Goal: Task Accomplishment & Management: Manage account settings

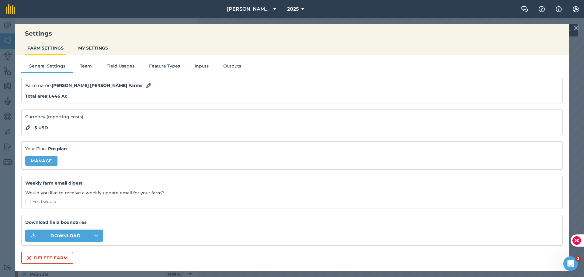
scroll to position [122, 0]
click at [577, 26] on img at bounding box center [576, 27] width 5 height 7
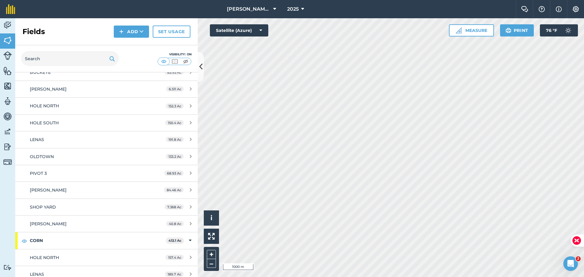
scroll to position [61, 0]
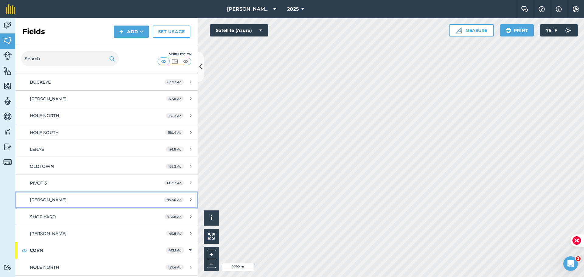
click at [75, 200] on div "[PERSON_NAME]" at bounding box center [87, 199] width 114 height 7
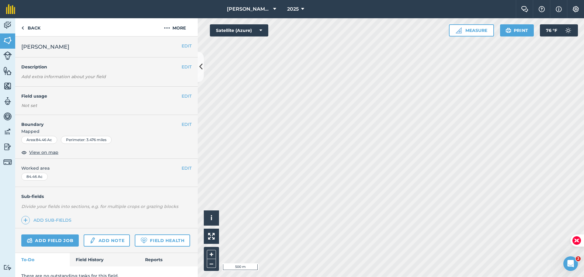
click at [33, 105] on div "Not set" at bounding box center [106, 106] width 170 height 6
click at [182, 96] on button "EDIT" at bounding box center [187, 96] width 10 height 7
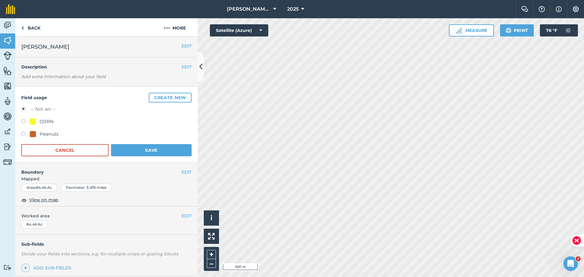
click at [24, 133] on label at bounding box center [25, 135] width 9 height 6
radio input "true"
radio input "false"
click at [144, 150] on button "Save" at bounding box center [151, 150] width 81 height 12
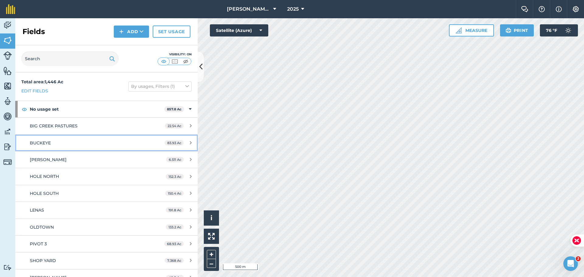
click at [65, 145] on div "BUCKEYE" at bounding box center [87, 143] width 114 height 7
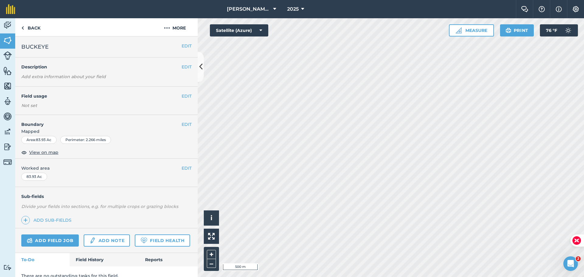
click at [187, 95] on div "EDIT Field usage Not set" at bounding box center [106, 101] width 183 height 28
click at [182, 96] on button "EDIT" at bounding box center [187, 96] width 10 height 7
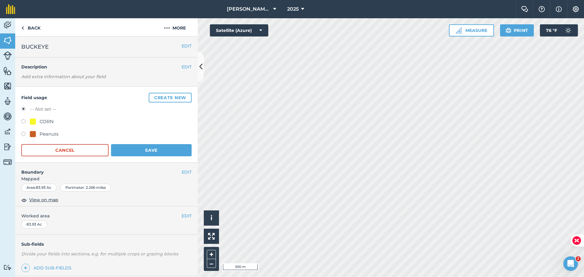
click at [26, 123] on label at bounding box center [25, 122] width 9 height 6
radio input "true"
radio input "false"
click at [145, 149] on button "Save" at bounding box center [151, 150] width 81 height 12
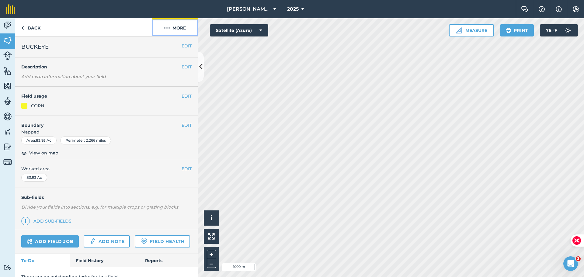
click at [183, 31] on button "More" at bounding box center [175, 27] width 46 height 18
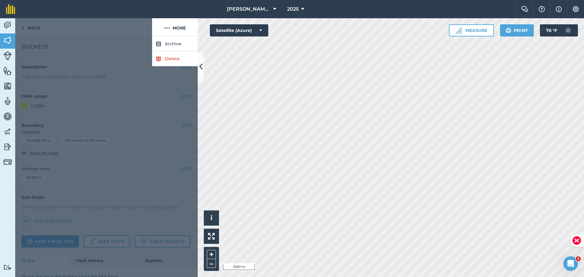
click at [67, 24] on div at bounding box center [83, 27] width 137 height 18
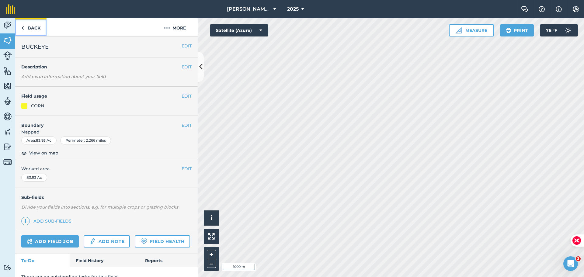
click at [38, 27] on link "Back" at bounding box center [30, 27] width 31 height 18
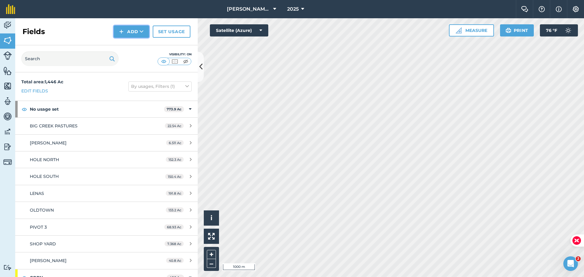
click at [139, 29] on button "Add" at bounding box center [131, 32] width 35 height 12
click at [134, 60] on link "Import" at bounding box center [131, 58] width 33 height 13
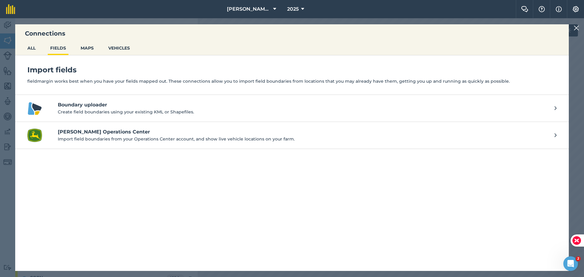
click at [75, 109] on p "Create field boundaries using your existing KML or Shapefiles." at bounding box center [303, 112] width 491 height 7
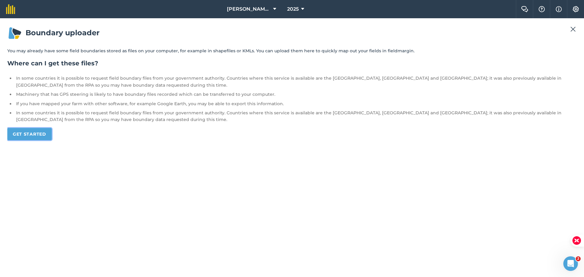
click at [35, 137] on link "Get started" at bounding box center [29, 134] width 44 height 12
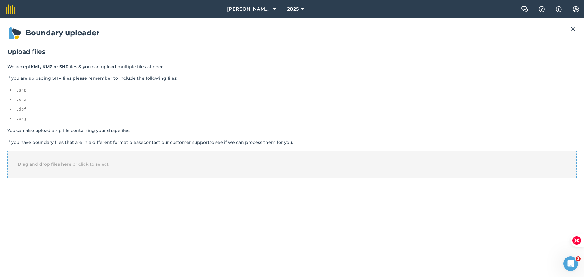
click at [112, 175] on div "Drag and drop files here or click to select" at bounding box center [291, 164] width 569 height 27
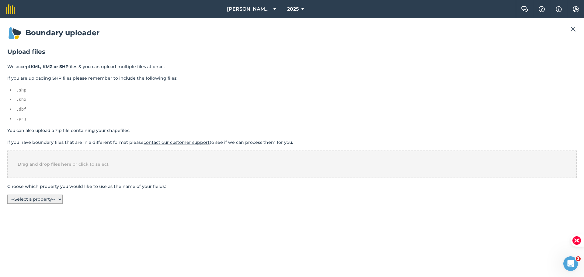
click at [28, 200] on select "-- Select a property -- CLIENTNAME FARM_NAME FIELD_NAME FIELD_AREA WITH_HOLES" at bounding box center [34, 199] width 55 height 9
select select "FIELD_NAME"
click at [7, 195] on select "-- Select a property -- CLIENTNAME FARM_NAME FIELD_NAME FIELD_AREA WITH_HOLES" at bounding box center [34, 199] width 55 height 9
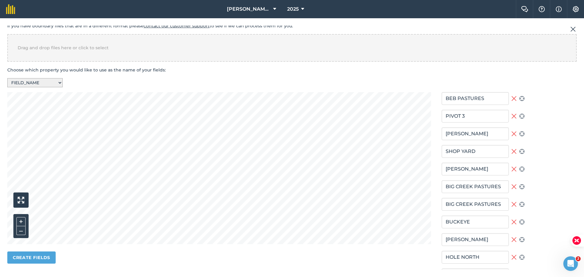
scroll to position [122, 0]
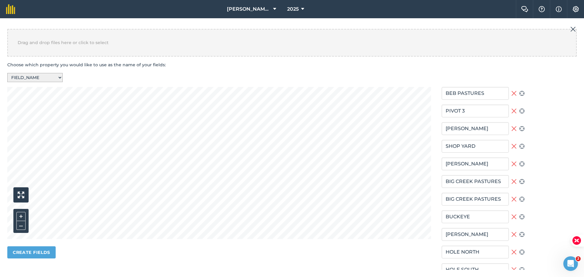
click at [330, 47] on section "Upload files We accept KML, KMZ or SHP files & you can upload multiple files at…" at bounding box center [291, 121] width 569 height 391
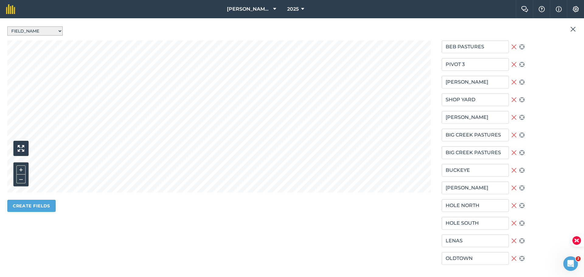
click at [573, 30] on img at bounding box center [572, 29] width 5 height 7
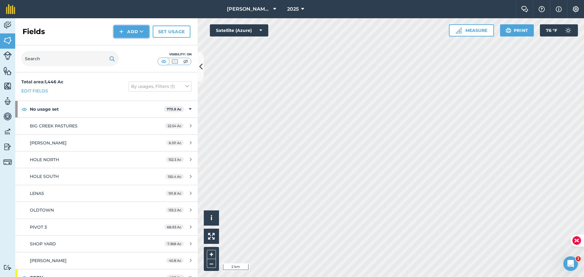
click at [138, 33] on button "Add" at bounding box center [131, 32] width 35 height 12
click at [139, 59] on link "Import" at bounding box center [131, 58] width 33 height 13
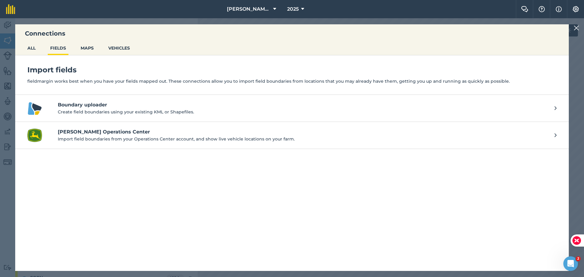
click at [138, 137] on p "Import field boundaries from your Operations Center account, and show live vehi…" at bounding box center [303, 139] width 491 height 7
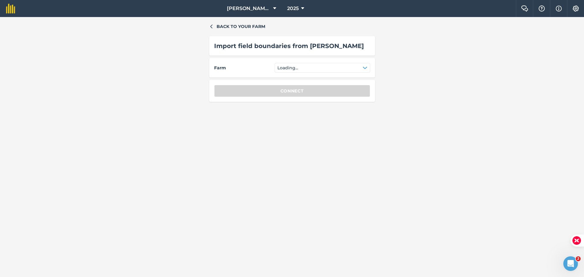
click at [275, 67] on div "Farm Loading..." at bounding box center [292, 68] width 156 height 10
click at [305, 73] on div "Farm Select" at bounding box center [292, 67] width 166 height 19
click at [306, 70] on button "Select" at bounding box center [323, 68] width 96 height 10
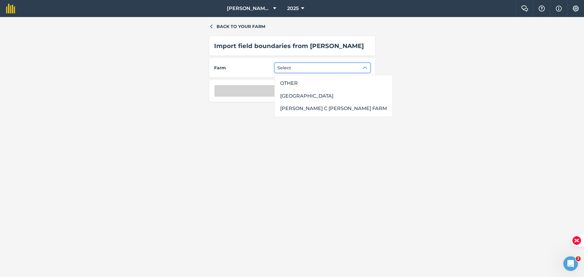
click at [296, 110] on div "[PERSON_NAME] C [PERSON_NAME] FARM" at bounding box center [334, 108] width 112 height 10
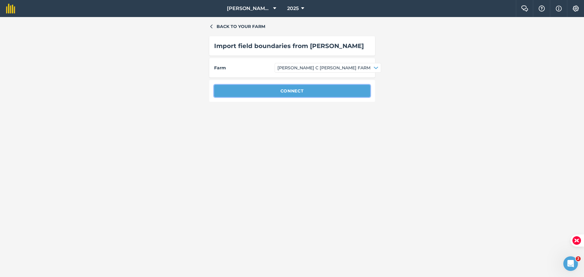
click at [298, 88] on button "Connect" at bounding box center [292, 91] width 156 height 12
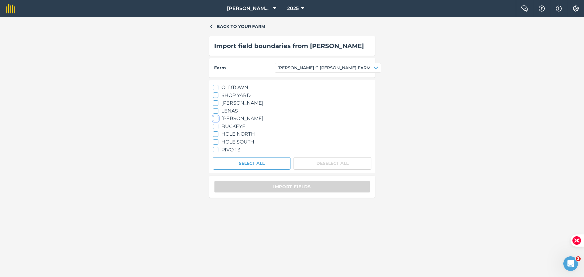
click at [214, 117] on icon at bounding box center [216, 119] width 4 height 4
checkbox input "true"
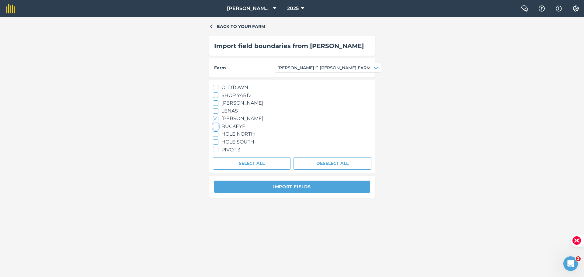
click at [218, 126] on div at bounding box center [215, 126] width 5 height 5
checkbox input "true"
click at [308, 187] on button "Import fields" at bounding box center [292, 187] width 156 height 12
click at [315, 188] on button "Import fields" at bounding box center [292, 187] width 156 height 12
click at [293, 185] on button "Import fields" at bounding box center [292, 187] width 156 height 12
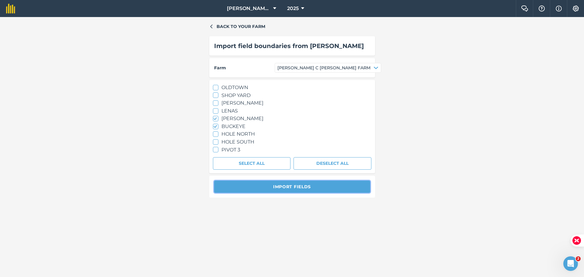
click at [293, 185] on button "Import fields" at bounding box center [292, 187] width 156 height 12
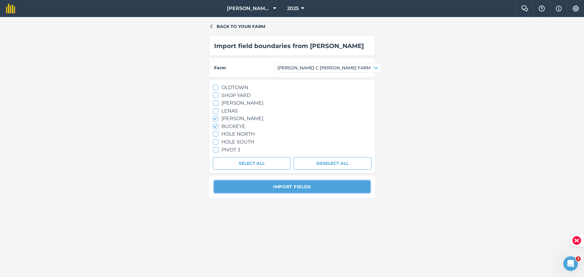
click at [293, 185] on button "Import fields" at bounding box center [292, 187] width 156 height 12
click at [293, 184] on button "Import fields" at bounding box center [292, 187] width 156 height 12
click at [257, 22] on div "Back to your farm Import field boundaries from [PERSON_NAME][GEOGRAPHIC_DATA] […" at bounding box center [292, 147] width 584 height 260
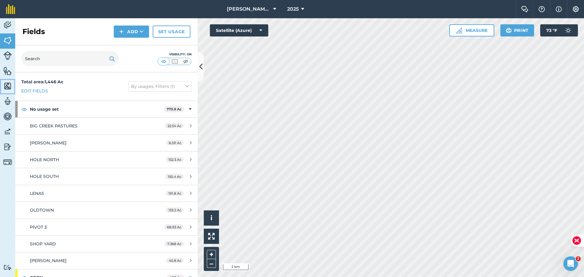
click at [9, 84] on img at bounding box center [7, 86] width 9 height 9
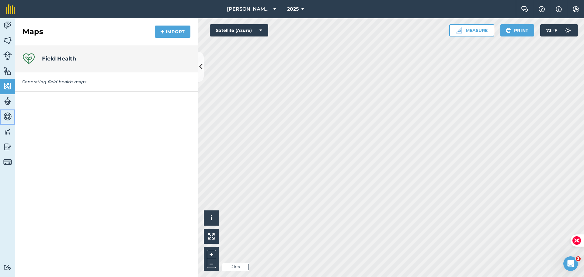
click at [9, 114] on img at bounding box center [7, 116] width 9 height 9
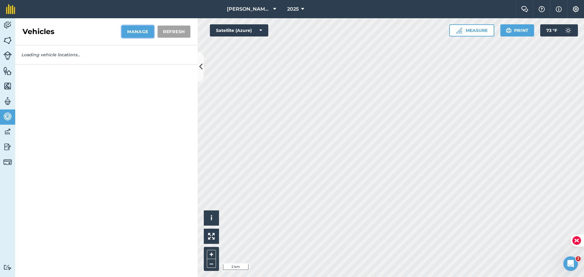
click at [134, 33] on button "Manage" at bounding box center [138, 32] width 32 height 12
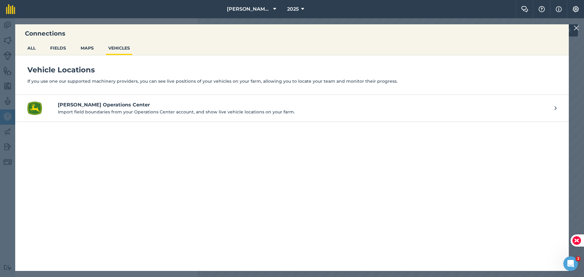
click at [103, 106] on h4 "[PERSON_NAME] Operations Center" at bounding box center [303, 104] width 491 height 7
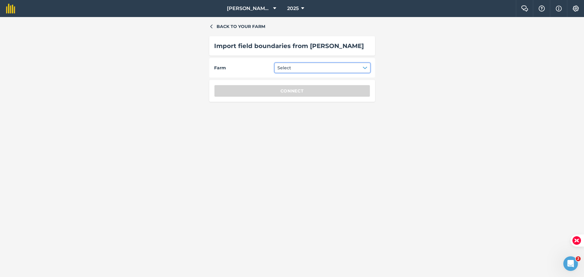
click at [318, 67] on button "Select" at bounding box center [323, 68] width 96 height 10
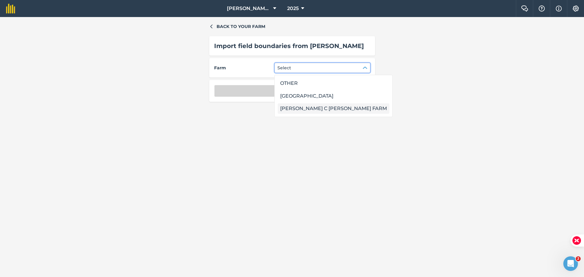
click at [305, 107] on div "[PERSON_NAME] C [PERSON_NAME] FARM" at bounding box center [334, 108] width 112 height 10
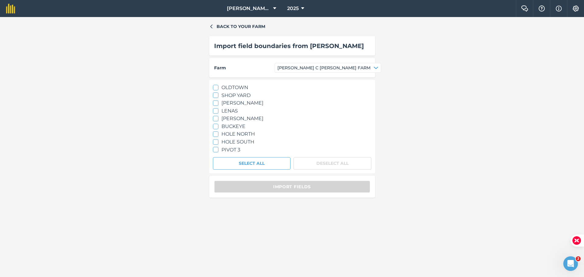
click at [216, 87] on icon at bounding box center [216, 87] width 4 height 4
checkbox input "true"
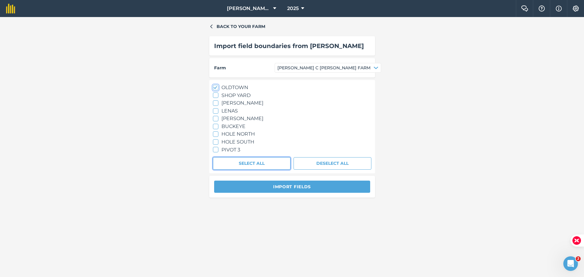
click at [256, 161] on button "Select All" at bounding box center [252, 163] width 78 height 12
checkbox input "true"
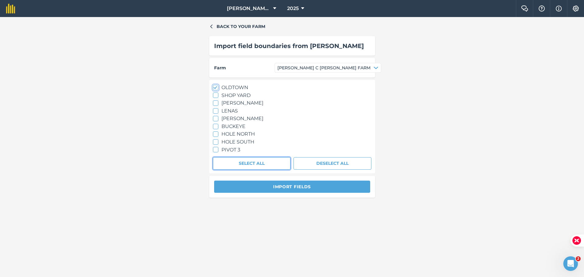
checkbox input "true"
click at [251, 181] on button "Import fields" at bounding box center [292, 187] width 156 height 12
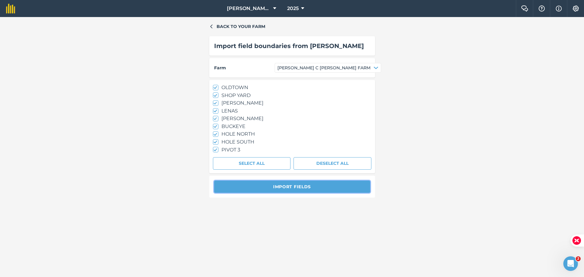
click at [254, 188] on button "Import fields" at bounding box center [292, 187] width 156 height 12
click at [253, 188] on button "Import fields" at bounding box center [292, 187] width 156 height 12
click at [253, 187] on button "Import fields" at bounding box center [292, 187] width 156 height 12
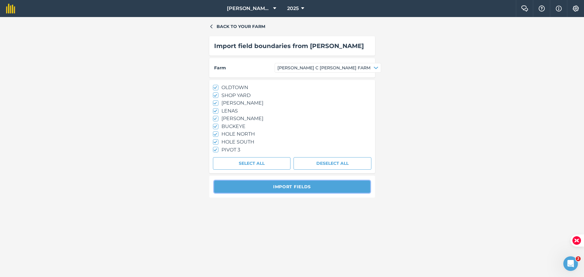
click at [253, 187] on button "Import fields" at bounding box center [292, 187] width 156 height 12
click at [290, 63] on button "[PERSON_NAME] C [PERSON_NAME] FARM" at bounding box center [328, 68] width 106 height 10
click at [291, 72] on button "[PERSON_NAME] C [PERSON_NAME] FARM" at bounding box center [328, 68] width 106 height 10
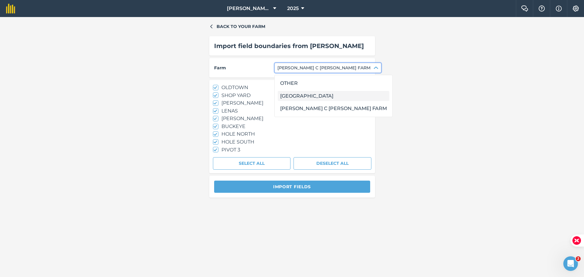
click at [291, 99] on div "[GEOGRAPHIC_DATA]" at bounding box center [334, 96] width 112 height 10
checkbox input "false"
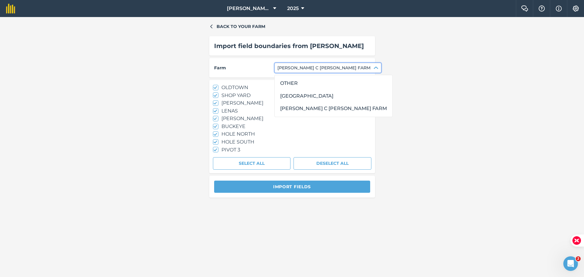
checkbox input "false"
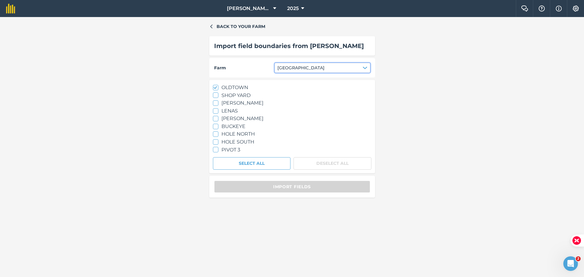
click at [283, 68] on span "[GEOGRAPHIC_DATA]" at bounding box center [300, 67] width 47 height 7
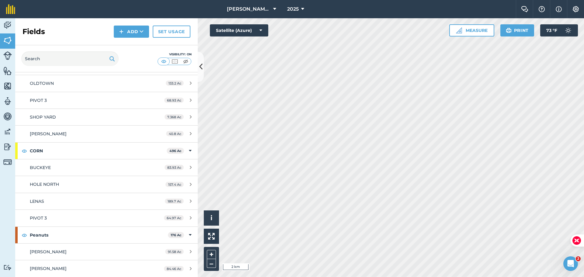
scroll to position [96, 0]
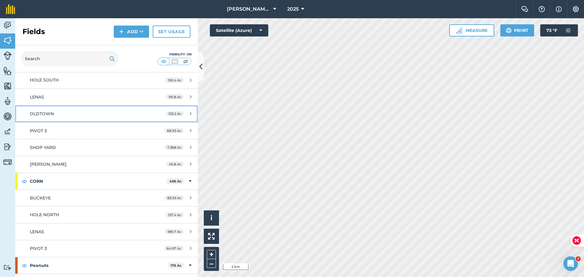
click at [61, 113] on div "OLDTOWN" at bounding box center [87, 113] width 114 height 7
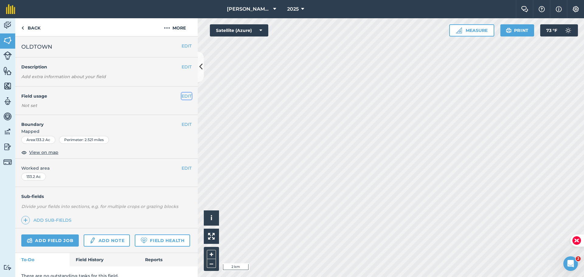
click at [182, 96] on button "EDIT" at bounding box center [187, 96] width 10 height 7
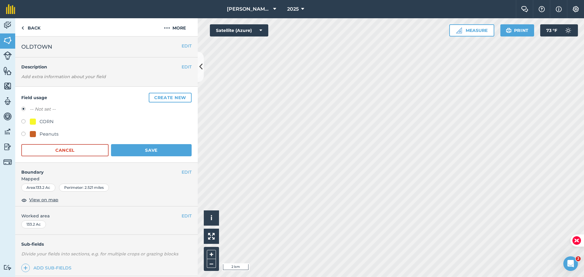
click at [22, 122] on label at bounding box center [25, 122] width 9 height 6
radio input "true"
radio input "false"
click at [162, 150] on button "Save" at bounding box center [151, 150] width 81 height 12
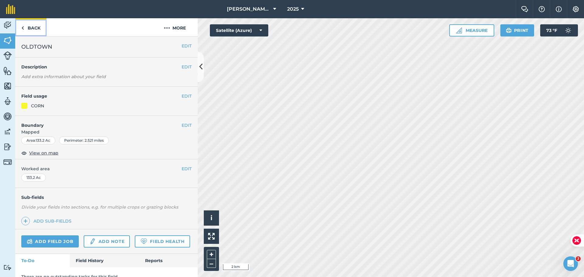
click at [35, 27] on link "Back" at bounding box center [30, 27] width 31 height 18
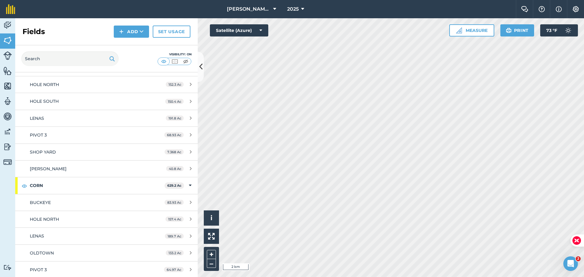
scroll to position [61, 0]
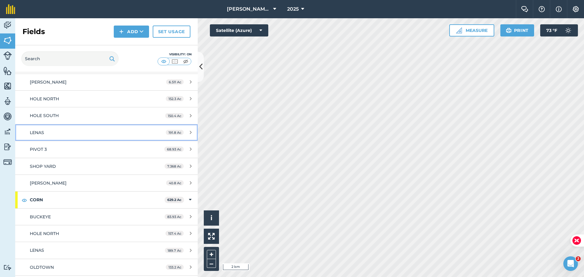
click at [81, 132] on div "LENAS" at bounding box center [87, 132] width 114 height 7
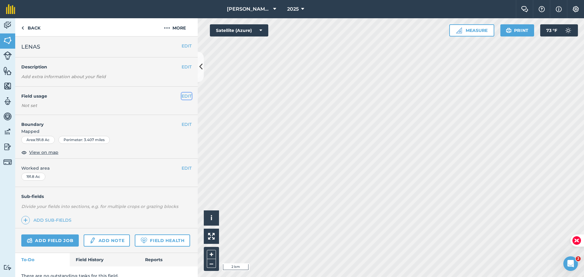
click at [183, 97] on button "EDIT" at bounding box center [187, 96] width 10 height 7
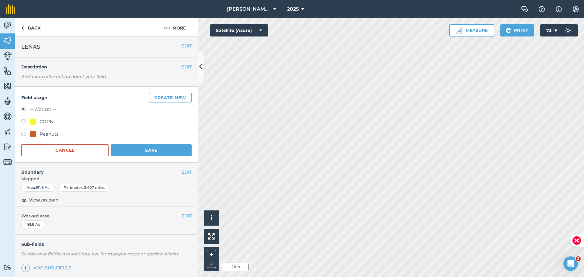
click at [22, 121] on label at bounding box center [25, 122] width 9 height 6
radio input "true"
radio input "false"
click at [123, 148] on button "Save" at bounding box center [151, 150] width 81 height 12
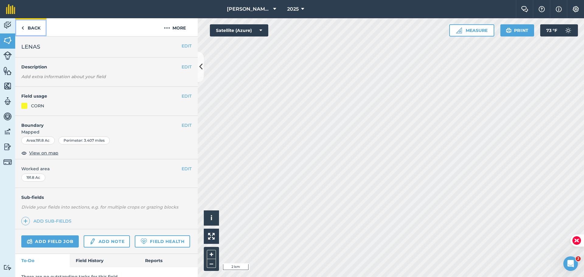
click at [31, 30] on link "Back" at bounding box center [30, 27] width 31 height 18
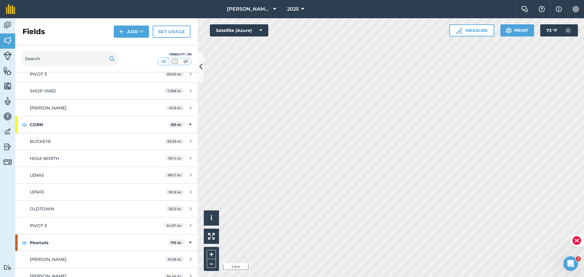
scroll to position [122, 0]
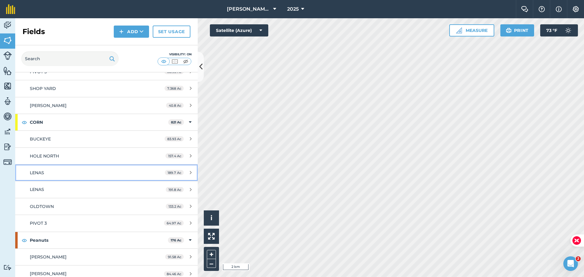
click at [62, 174] on div "LENAS" at bounding box center [87, 172] width 114 height 7
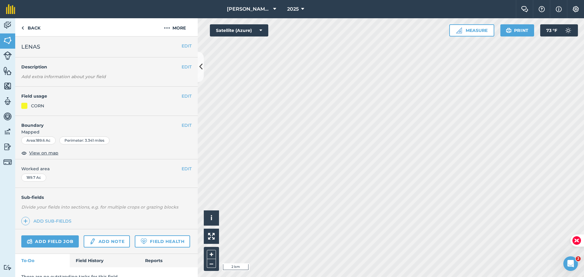
drag, startPoint x: 39, startPoint y: 142, endPoint x: 53, endPoint y: 136, distance: 15.4
click at [40, 141] on div "Area : 189.6 Ac" at bounding box center [38, 141] width 34 height 8
click at [183, 27] on button "More" at bounding box center [175, 27] width 46 height 18
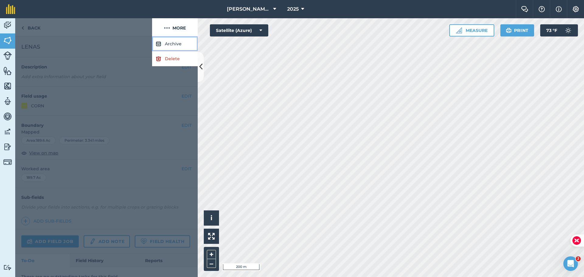
click at [172, 43] on button "Archive" at bounding box center [175, 44] width 46 height 15
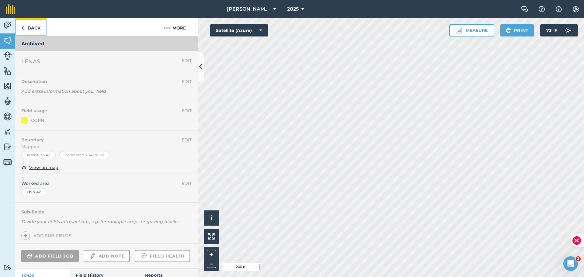
click at [36, 27] on link "Back" at bounding box center [30, 27] width 31 height 18
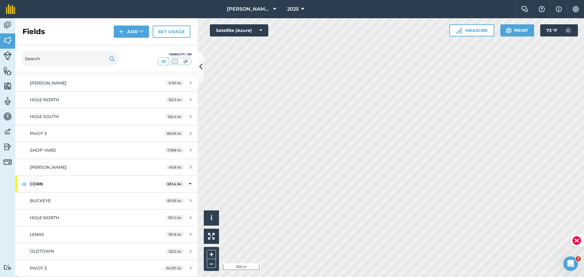
scroll to position [49, 0]
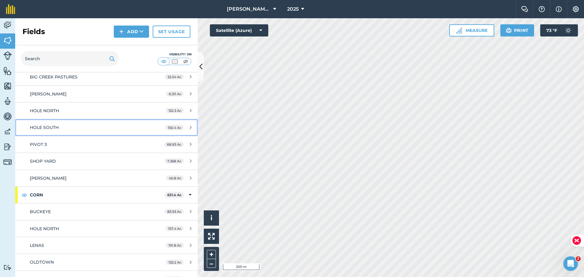
click at [68, 126] on div "HOLE SOUTH" at bounding box center [87, 127] width 114 height 7
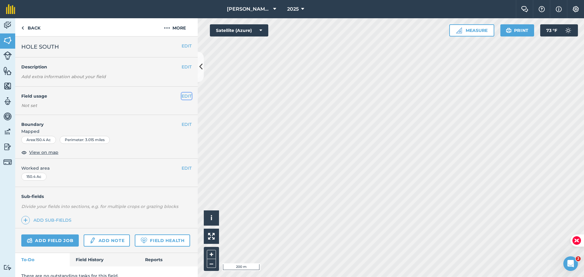
click at [184, 94] on button "EDIT" at bounding box center [187, 96] width 10 height 7
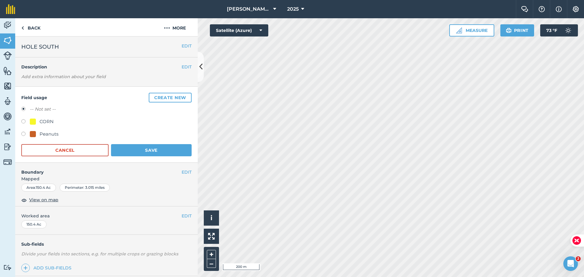
click at [26, 134] on label at bounding box center [25, 135] width 9 height 6
radio input "true"
radio input "false"
click at [152, 150] on button "Save" at bounding box center [151, 150] width 81 height 12
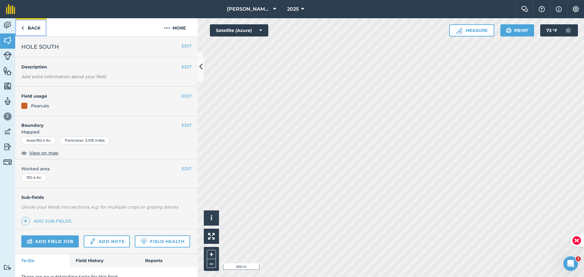
click at [33, 31] on link "Back" at bounding box center [30, 27] width 31 height 18
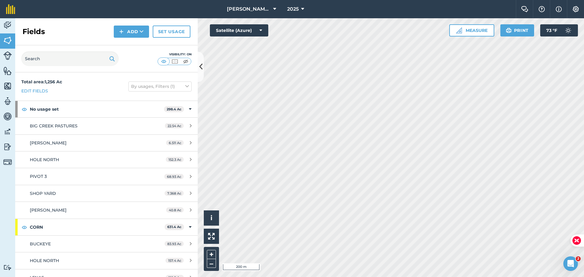
scroll to position [30, 0]
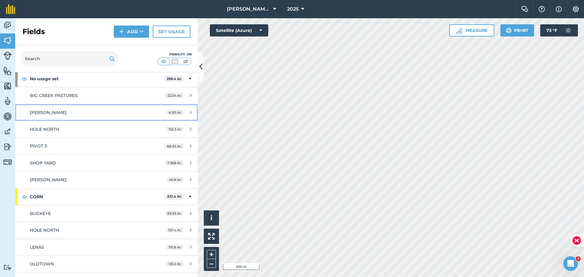
click at [62, 115] on div "[PERSON_NAME]" at bounding box center [87, 112] width 114 height 7
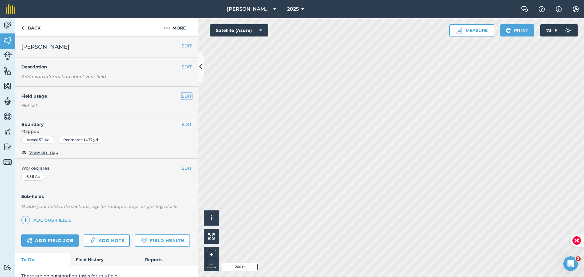
click at [184, 95] on button "EDIT" at bounding box center [187, 96] width 10 height 7
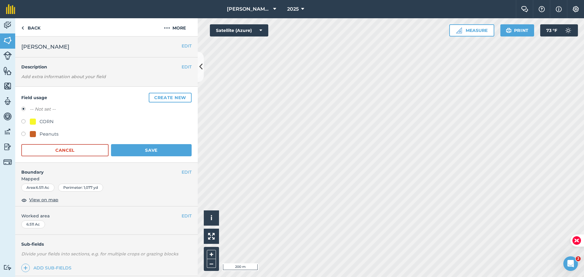
click at [25, 134] on label at bounding box center [25, 135] width 9 height 6
radio input "true"
radio input "false"
click at [134, 149] on button "Save" at bounding box center [151, 150] width 81 height 12
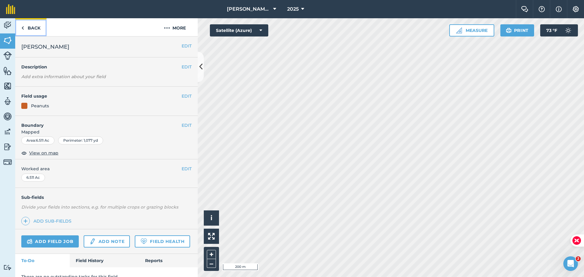
click at [30, 29] on link "Back" at bounding box center [30, 27] width 31 height 18
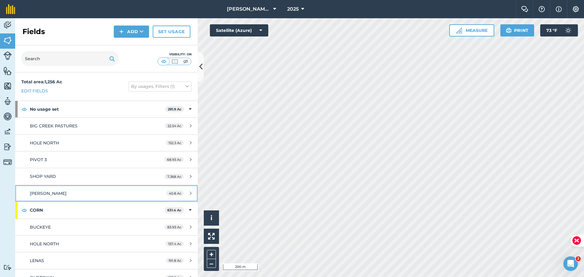
click at [80, 187] on link "[PERSON_NAME] 40.8 Ac" at bounding box center [106, 193] width 183 height 16
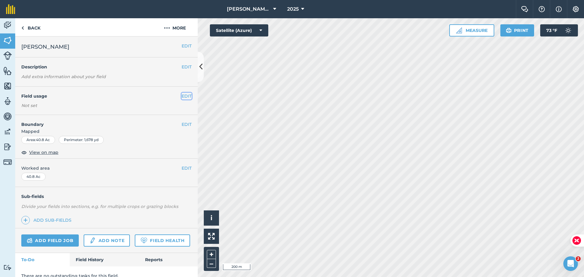
click at [185, 96] on button "EDIT" at bounding box center [187, 96] width 10 height 7
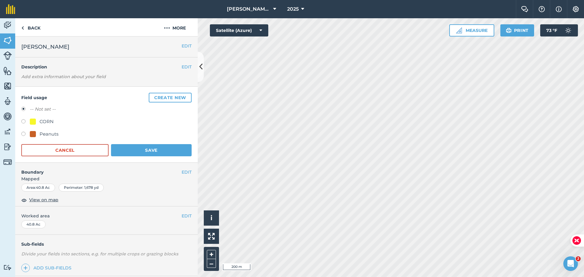
click at [26, 132] on label at bounding box center [25, 135] width 9 height 6
radio input "true"
radio input "false"
click at [136, 146] on button "Save" at bounding box center [151, 150] width 81 height 12
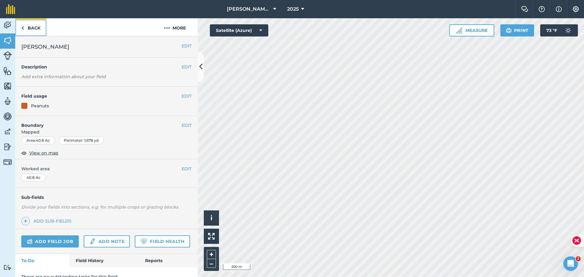
click at [35, 26] on link "Back" at bounding box center [30, 27] width 31 height 18
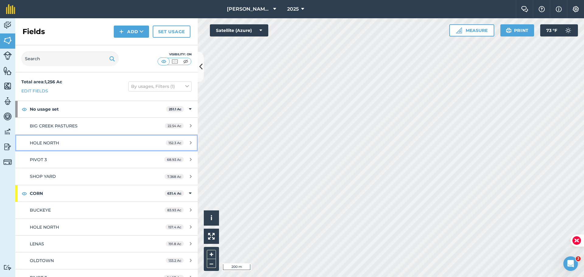
click at [86, 141] on div "HOLE NORTH" at bounding box center [87, 143] width 114 height 7
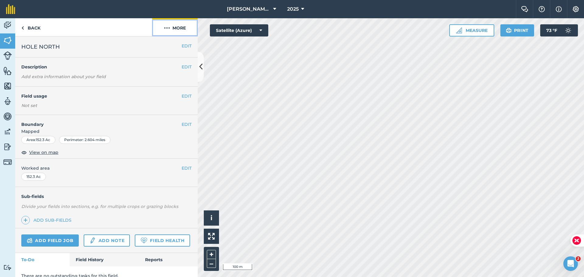
click at [184, 28] on button "More" at bounding box center [175, 27] width 46 height 18
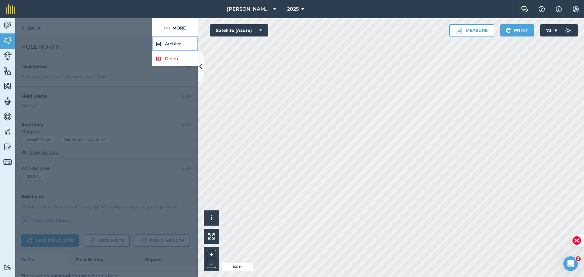
click at [183, 44] on button "Archive" at bounding box center [175, 44] width 46 height 15
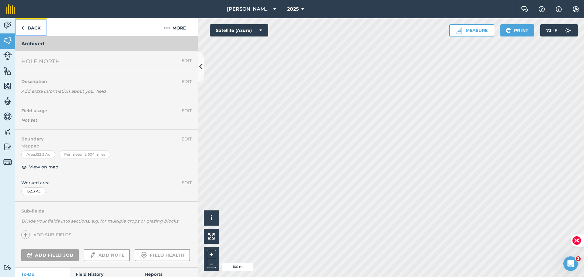
click at [36, 28] on link "Back" at bounding box center [30, 27] width 31 height 18
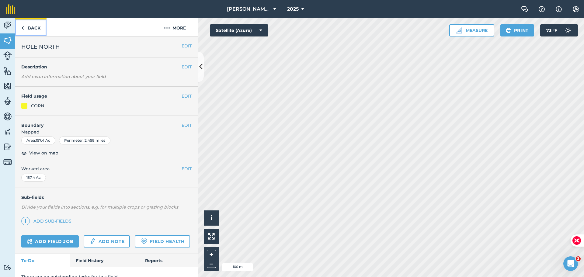
click at [36, 28] on link "Back" at bounding box center [30, 27] width 31 height 18
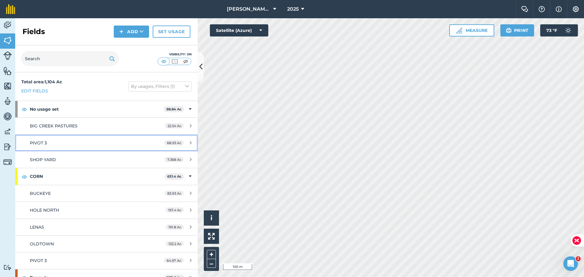
click at [78, 144] on div "PIVOT 3" at bounding box center [87, 143] width 114 height 7
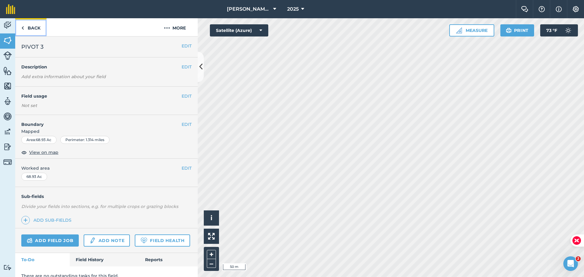
click at [34, 25] on link "Back" at bounding box center [30, 27] width 31 height 18
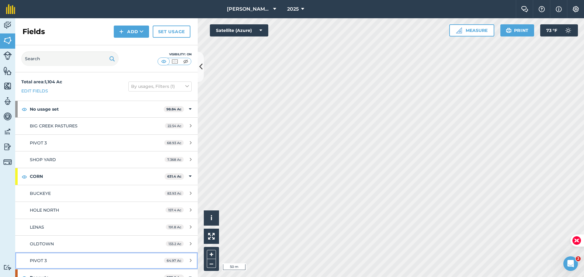
click at [59, 258] on div "PIVOT 3" at bounding box center [87, 260] width 114 height 7
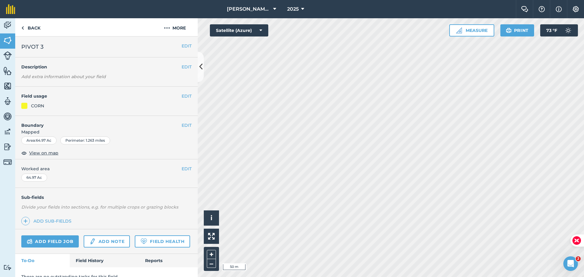
scroll to position [26, 0]
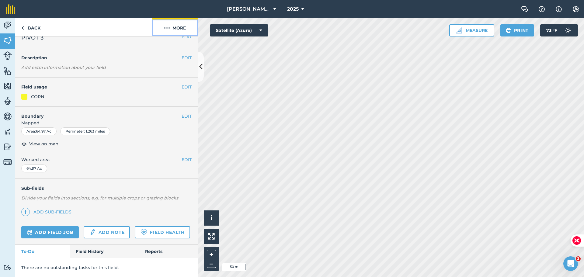
click at [180, 26] on button "More" at bounding box center [175, 27] width 46 height 18
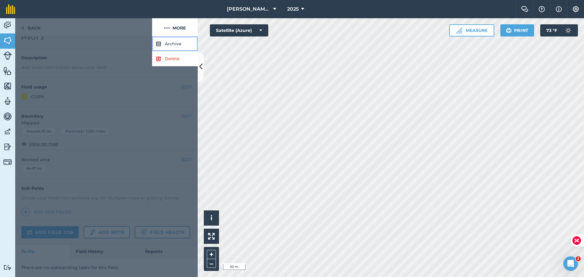
click at [172, 44] on button "Archive" at bounding box center [175, 44] width 46 height 15
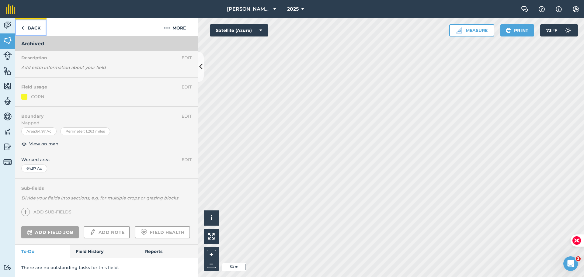
click at [37, 29] on link "Back" at bounding box center [30, 27] width 31 height 18
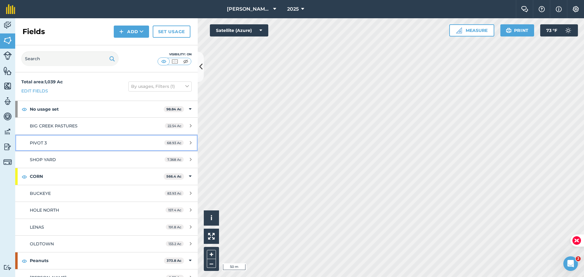
click at [58, 141] on div "PIVOT 3" at bounding box center [87, 143] width 114 height 7
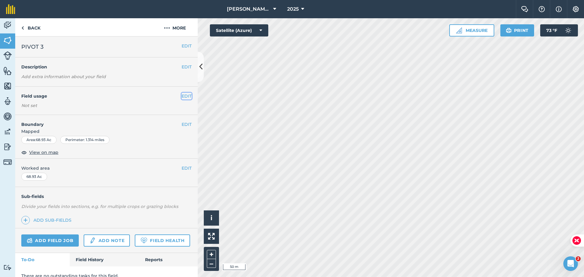
click at [186, 96] on button "EDIT" at bounding box center [187, 96] width 10 height 7
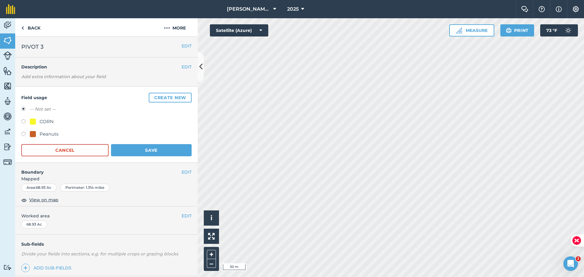
click at [27, 123] on label at bounding box center [25, 122] width 9 height 6
radio input "true"
radio input "false"
click at [151, 149] on button "Save" at bounding box center [151, 150] width 81 height 12
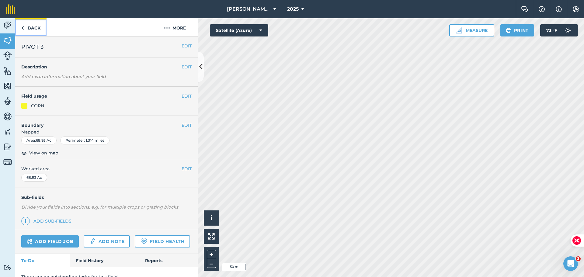
click at [32, 30] on link "Back" at bounding box center [30, 27] width 31 height 18
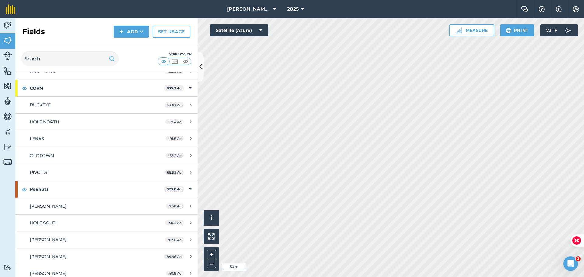
scroll to position [76, 0]
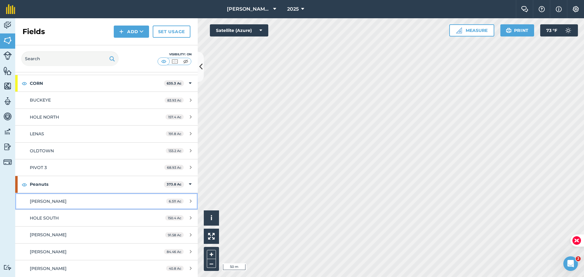
click at [50, 201] on div "[PERSON_NAME]" at bounding box center [87, 201] width 114 height 7
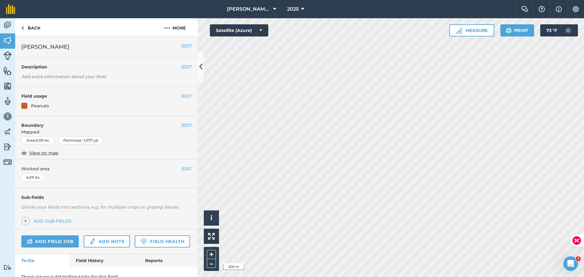
click at [175, 122] on h4 "Boundary" at bounding box center [98, 122] width 166 height 13
click at [182, 125] on button "EDIT" at bounding box center [187, 125] width 10 height 7
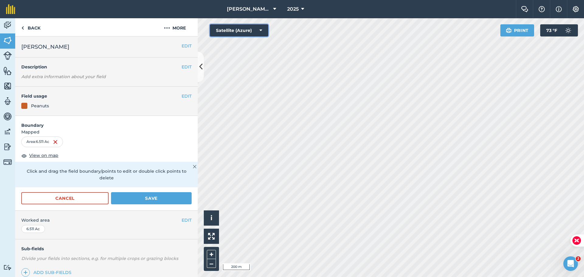
click at [243, 30] on button "Satellite (Azure)" at bounding box center [239, 30] width 58 height 12
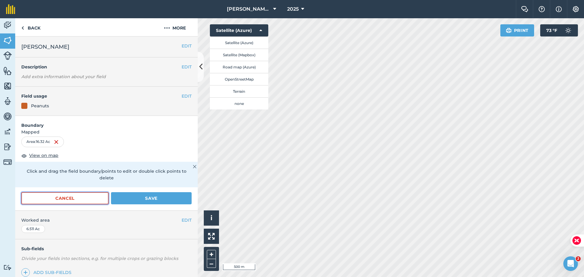
click at [64, 197] on button "Cancel" at bounding box center [64, 198] width 87 height 12
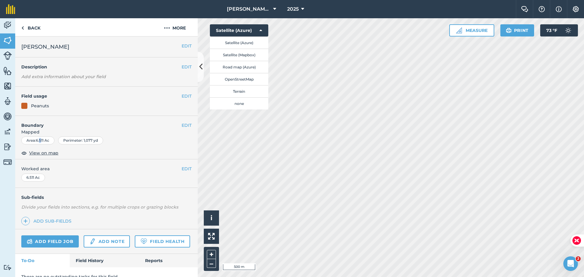
click at [40, 139] on div "Area : 6.511 Ac" at bounding box center [37, 141] width 33 height 8
drag, startPoint x: 41, startPoint y: 144, endPoint x: 165, endPoint y: 133, distance: 124.5
click at [42, 143] on div "Area : 6.511 Ac" at bounding box center [37, 141] width 33 height 8
click at [182, 123] on button "EDIT" at bounding box center [187, 125] width 10 height 7
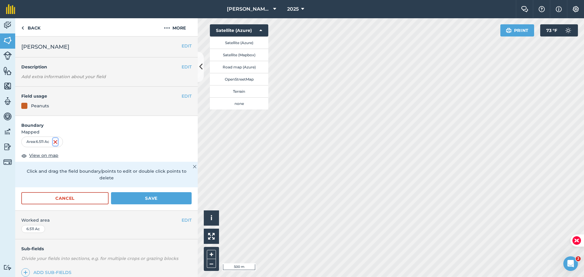
click at [56, 142] on img at bounding box center [55, 141] width 5 height 7
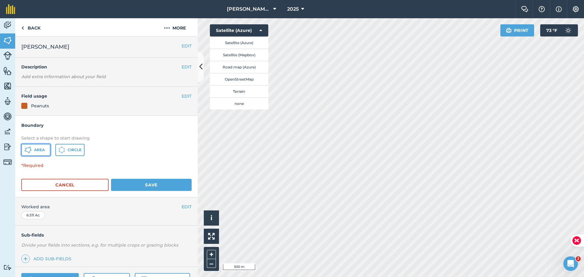
click at [31, 152] on icon at bounding box center [27, 149] width 7 height 7
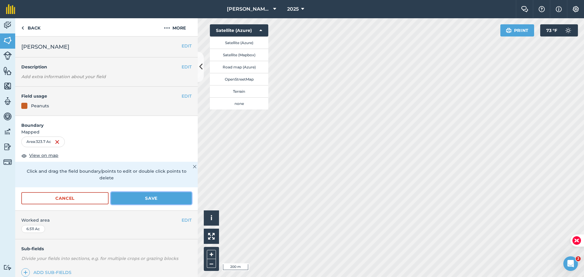
click at [151, 196] on button "Save" at bounding box center [151, 198] width 81 height 12
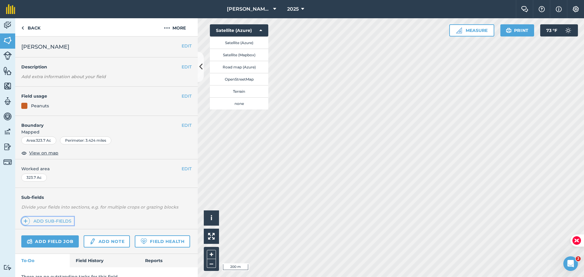
click at [66, 218] on link "Add sub-fields" at bounding box center [47, 221] width 53 height 9
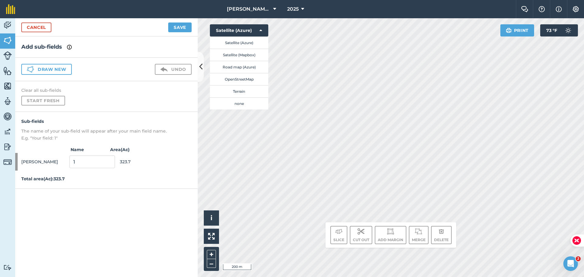
drag, startPoint x: 348, startPoint y: 236, endPoint x: 357, endPoint y: 223, distance: 15.9
click at [348, 236] on div "Slice Cut out Add margin Merge Delete" at bounding box center [390, 235] width 121 height 18
click at [104, 162] on input "1" at bounding box center [92, 161] width 46 height 13
click at [174, 164] on div "[PERSON_NAME] 1 323.7" at bounding box center [106, 162] width 183 height 18
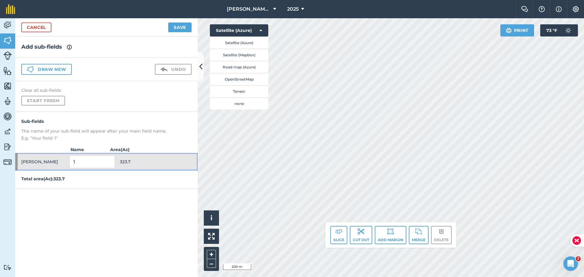
click at [64, 166] on span "[PERSON_NAME]" at bounding box center [44, 162] width 46 height 12
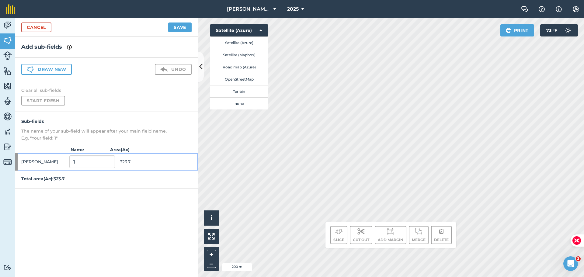
click at [33, 162] on span "[PERSON_NAME]" at bounding box center [44, 162] width 46 height 12
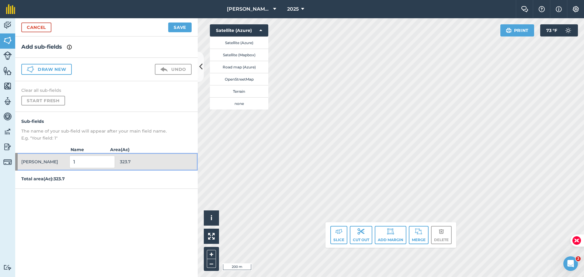
click at [61, 156] on span "[PERSON_NAME]" at bounding box center [44, 162] width 46 height 12
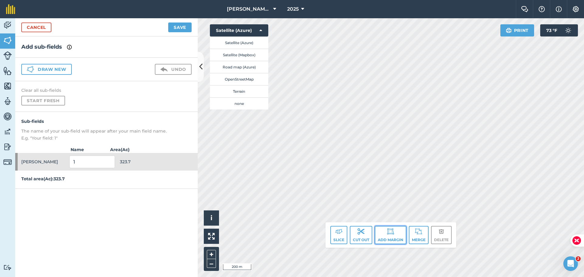
click at [397, 235] on button "Add margin" at bounding box center [391, 235] width 32 height 18
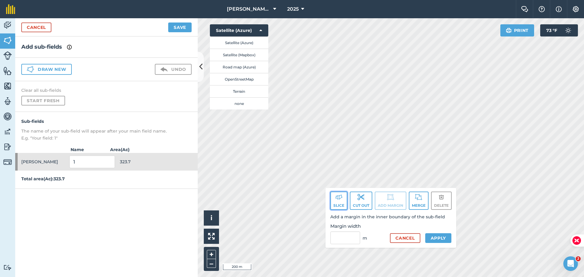
click at [344, 201] on button "Slice" at bounding box center [338, 201] width 17 height 18
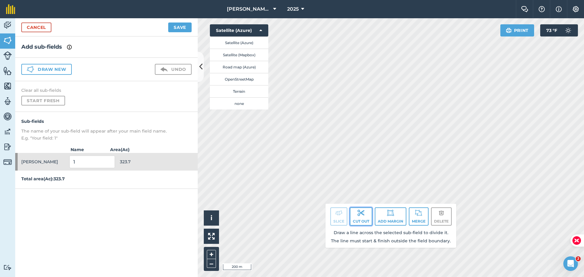
click at [359, 217] on button "Cut out" at bounding box center [361, 216] width 23 height 18
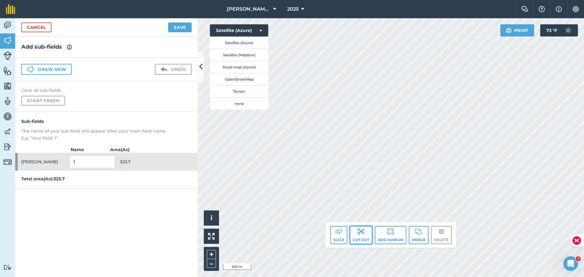
click at [362, 236] on button "Cut out" at bounding box center [361, 235] width 23 height 18
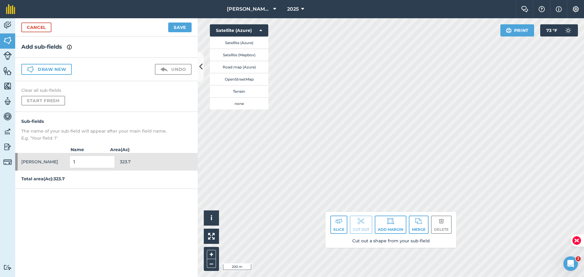
click at [420, 220] on div "Click to start drawing i © 2025 TomTom, Microsoft 200 m + – Satellite (Azure) S…" at bounding box center [391, 147] width 386 height 259
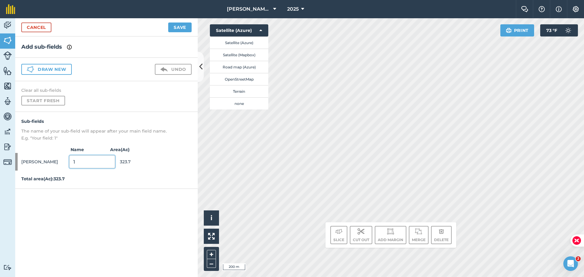
click at [98, 158] on input "1" at bounding box center [92, 161] width 46 height 13
drag, startPoint x: 105, startPoint y: 164, endPoint x: 69, endPoint y: 161, distance: 36.3
click at [69, 161] on div "[PERSON_NAME] 1 323.7" at bounding box center [106, 162] width 183 height 18
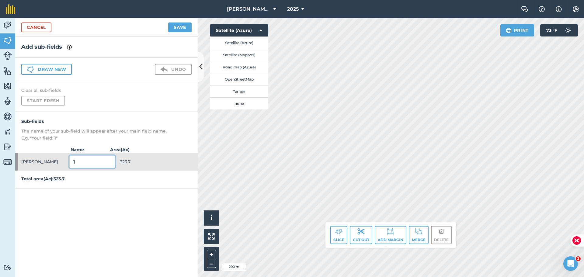
click at [97, 162] on input "1" at bounding box center [92, 161] width 46 height 13
click at [160, 130] on p "The name of your sub-field will appear after your main field name." at bounding box center [106, 131] width 170 height 7
click at [339, 237] on button "Slice" at bounding box center [338, 235] width 17 height 18
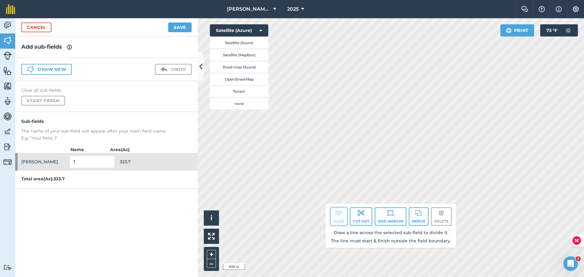
click at [334, 215] on button "Slice" at bounding box center [338, 216] width 17 height 18
click at [363, 216] on img at bounding box center [360, 212] width 7 height 7
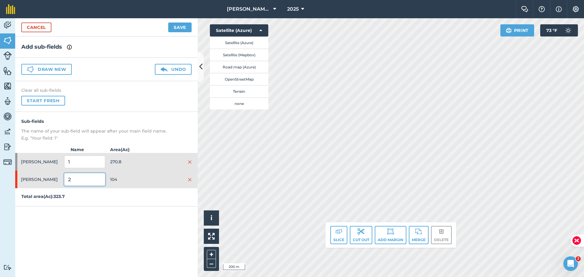
click at [78, 179] on input "2" at bounding box center [84, 179] width 41 height 13
click at [189, 178] on img at bounding box center [190, 179] width 4 height 5
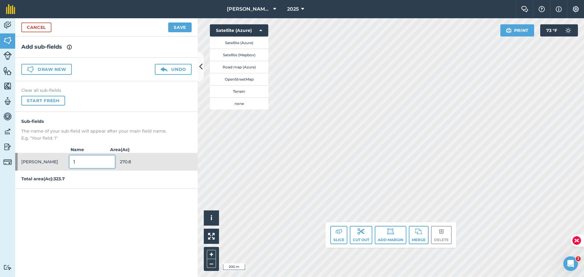
drag, startPoint x: 106, startPoint y: 162, endPoint x: 179, endPoint y: 160, distance: 73.3
click at [106, 162] on input "1" at bounding box center [92, 161] width 46 height 13
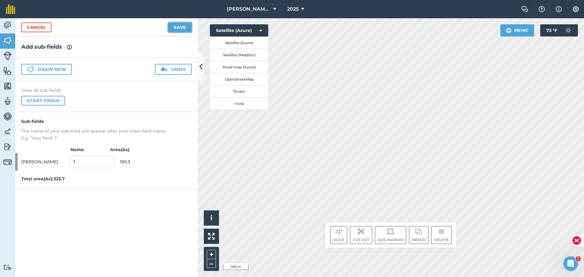
drag, startPoint x: 179, startPoint y: 160, endPoint x: 185, endPoint y: 27, distance: 133.3
click at [185, 27] on button "Save" at bounding box center [179, 28] width 23 height 10
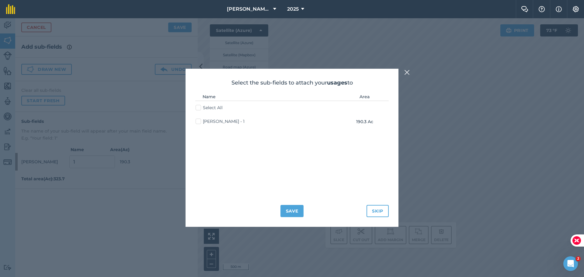
click at [197, 108] on label "Select All" at bounding box center [209, 108] width 27 height 6
click at [197, 108] on input "Select All" at bounding box center [198, 107] width 4 height 4
checkbox input "true"
click at [300, 210] on button "Save" at bounding box center [291, 211] width 23 height 12
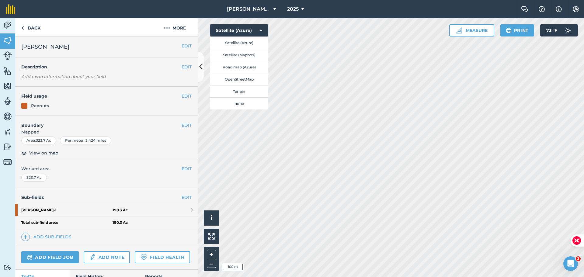
click at [32, 140] on div "Area : 323.7 Ac" at bounding box center [38, 141] width 35 height 8
click at [38, 154] on span "View on map" at bounding box center [43, 153] width 29 height 7
click at [68, 219] on div "Total sub-field area: 190.3 Ac" at bounding box center [106, 223] width 183 height 12
click at [111, 219] on div "Total sub-field area: 190.3 Ac" at bounding box center [106, 223] width 183 height 12
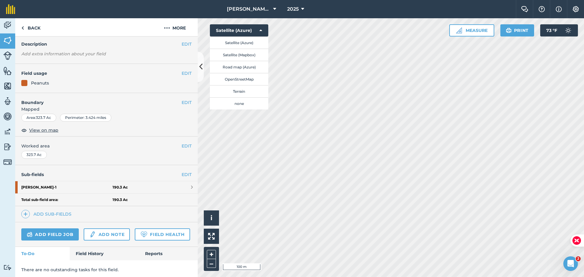
scroll to position [12, 0]
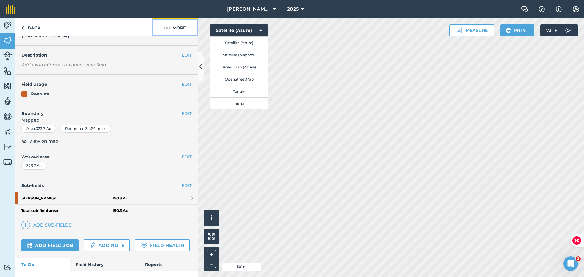
click at [175, 26] on button "More" at bounding box center [175, 27] width 46 height 18
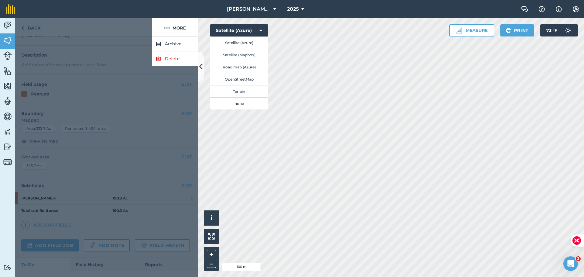
click at [36, 25] on div at bounding box center [83, 27] width 137 height 18
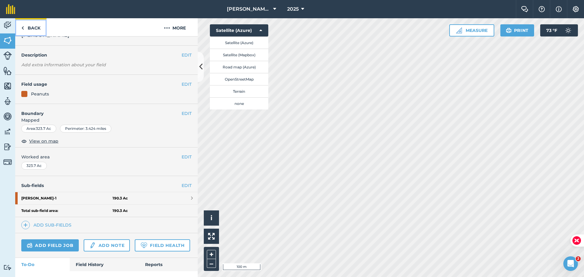
click at [36, 25] on link "Back" at bounding box center [30, 27] width 31 height 18
click at [28, 27] on link "Back" at bounding box center [30, 27] width 31 height 18
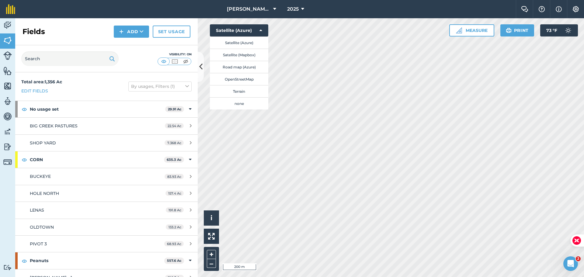
click at [28, 27] on h2 "Fields" at bounding box center [34, 32] width 23 height 10
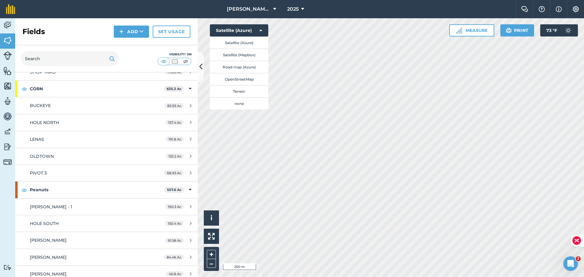
scroll to position [76, 0]
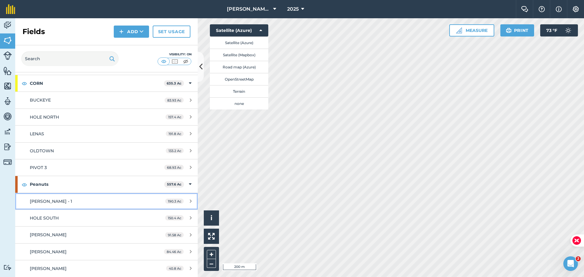
click at [61, 207] on link "[PERSON_NAME] - 1 190.3 Ac" at bounding box center [106, 201] width 183 height 16
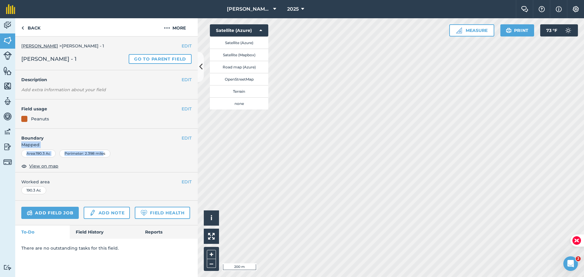
drag, startPoint x: 148, startPoint y: 128, endPoint x: 140, endPoint y: 84, distance: 44.8
click at [108, 144] on div "EDIT Boundary Mapped Area : 190.3 Ac Perimeter : 2.398 miles View on map" at bounding box center [106, 151] width 183 height 44
click at [156, 57] on link "Go to parent field" at bounding box center [160, 59] width 63 height 10
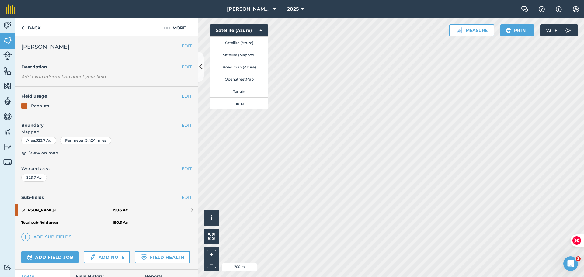
click at [36, 141] on div "Area : 323.7 Ac" at bounding box center [38, 141] width 35 height 8
click at [182, 126] on button "EDIT" at bounding box center [187, 125] width 10 height 7
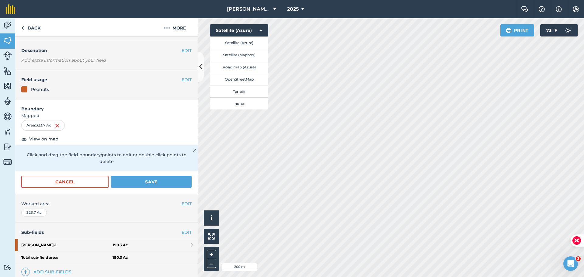
scroll to position [30, 0]
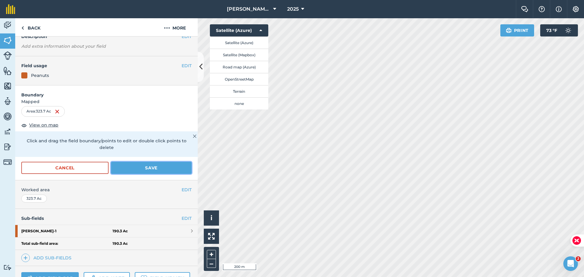
click at [148, 168] on button "Save" at bounding box center [151, 168] width 81 height 12
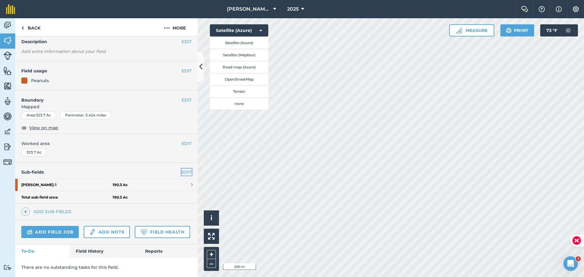
click at [182, 169] on link "EDIT" at bounding box center [187, 172] width 10 height 7
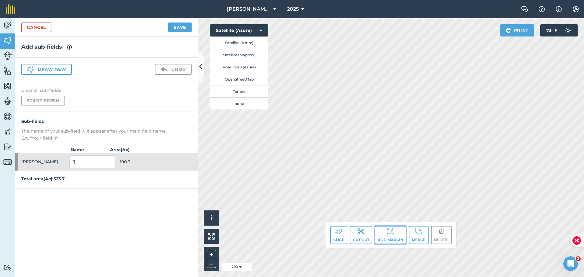
click at [388, 233] on img at bounding box center [390, 231] width 7 height 7
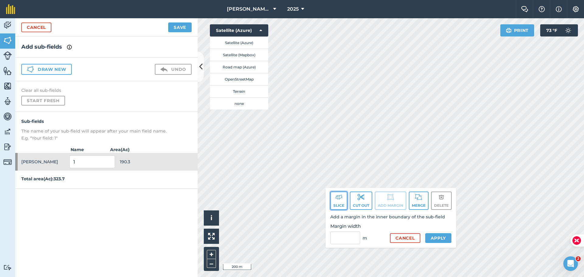
click at [341, 200] on img at bounding box center [338, 196] width 7 height 7
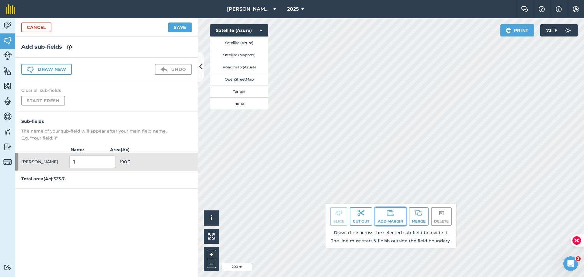
click at [392, 217] on button "Add margin" at bounding box center [391, 216] width 32 height 18
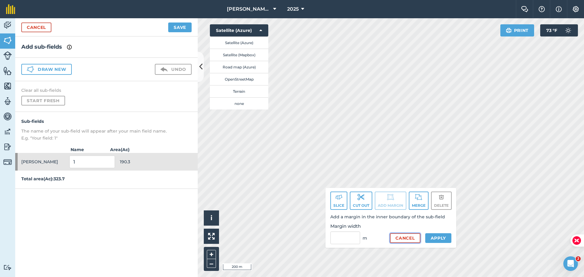
click at [396, 237] on button "Cancel" at bounding box center [405, 238] width 30 height 10
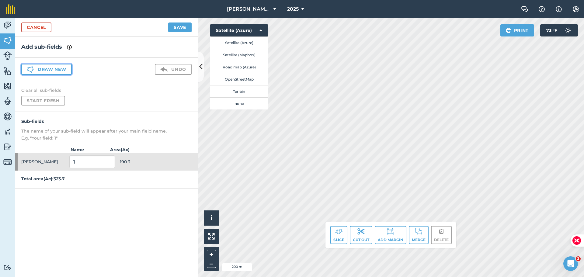
click at [51, 68] on button "Draw new" at bounding box center [46, 69] width 50 height 11
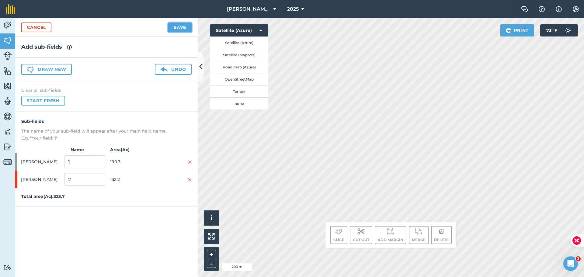
click at [178, 28] on button "Save" at bounding box center [179, 28] width 23 height 10
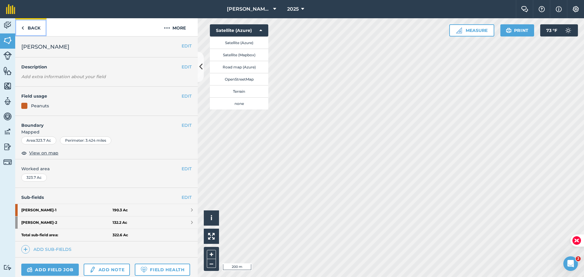
click at [34, 29] on link "Back" at bounding box center [30, 27] width 31 height 18
click at [35, 28] on link "Back" at bounding box center [30, 27] width 31 height 18
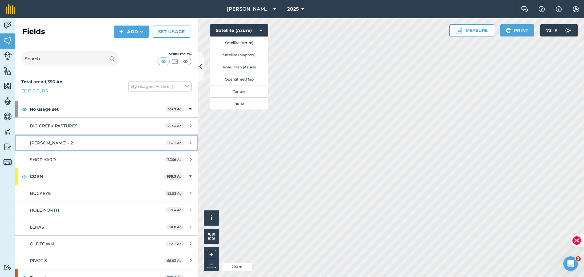
click at [63, 144] on div "[PERSON_NAME] - 2" at bounding box center [87, 143] width 114 height 7
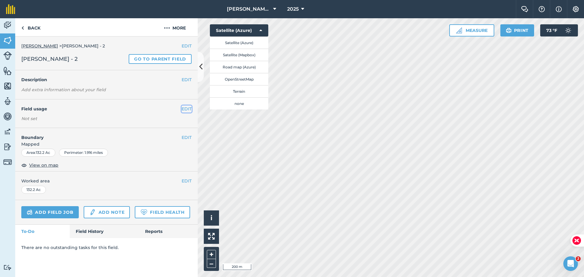
click at [188, 109] on button "EDIT" at bounding box center [187, 109] width 10 height 7
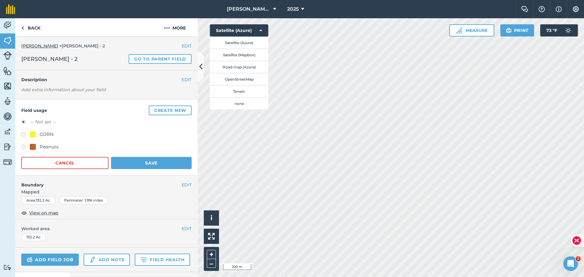
click at [22, 146] on label at bounding box center [25, 148] width 9 height 6
radio input "true"
radio input "false"
click at [141, 167] on button "Save" at bounding box center [151, 163] width 81 height 12
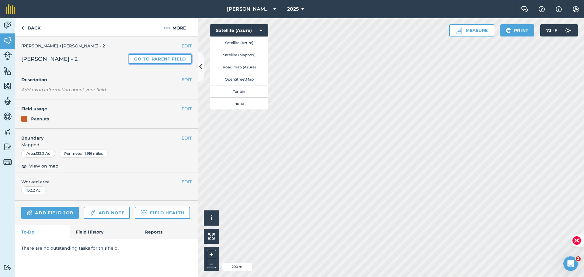
click at [151, 58] on link "Go to parent field" at bounding box center [160, 59] width 63 height 10
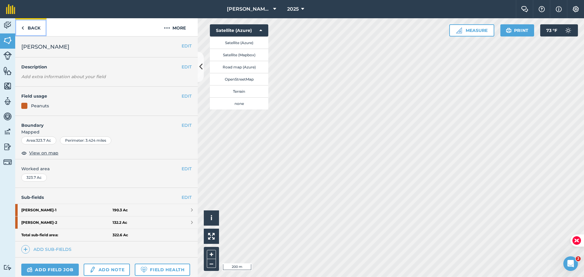
click at [31, 24] on link "Back" at bounding box center [30, 27] width 31 height 18
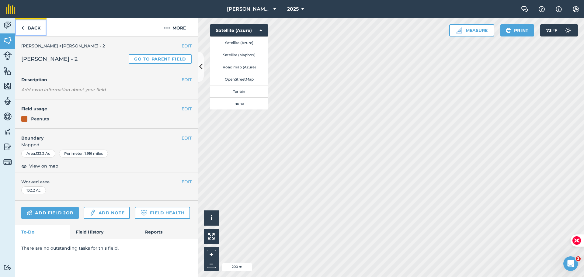
click at [33, 27] on link "Back" at bounding box center [30, 27] width 31 height 18
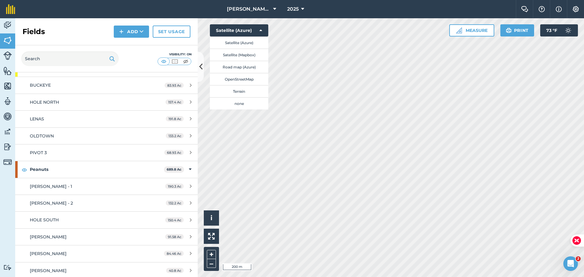
scroll to position [93, 0]
click at [187, 61] on img at bounding box center [186, 61] width 8 height 6
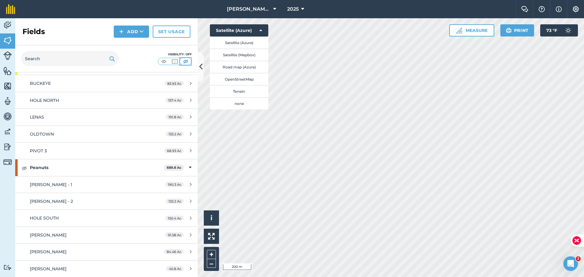
click at [188, 61] on img at bounding box center [186, 61] width 8 height 6
click at [164, 61] on img at bounding box center [164, 61] width 8 height 6
click at [143, 35] on button "Add" at bounding box center [131, 32] width 35 height 12
click at [174, 32] on link "Set usage" at bounding box center [172, 32] width 38 height 12
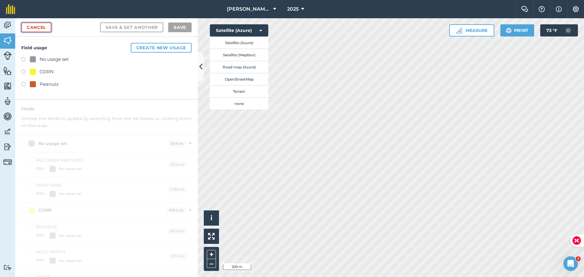
click at [45, 31] on link "Cancel" at bounding box center [36, 28] width 30 height 10
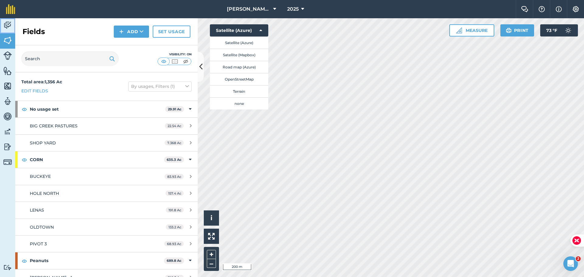
click at [10, 22] on img at bounding box center [7, 25] width 9 height 9
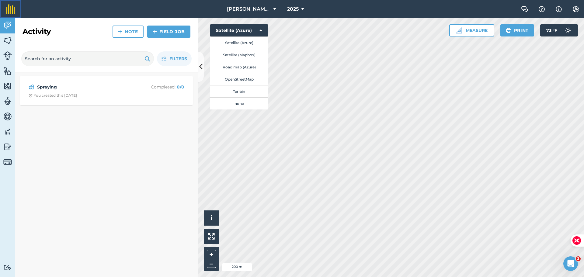
click at [9, 9] on img at bounding box center [10, 9] width 9 height 10
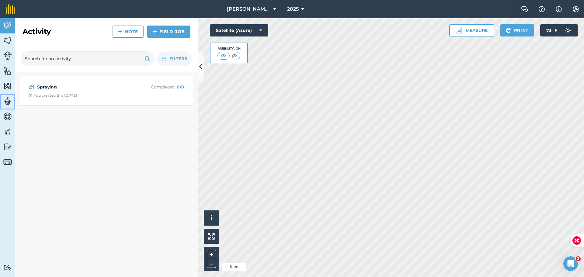
click at [7, 103] on img at bounding box center [7, 101] width 9 height 9
select select "MEMBER"
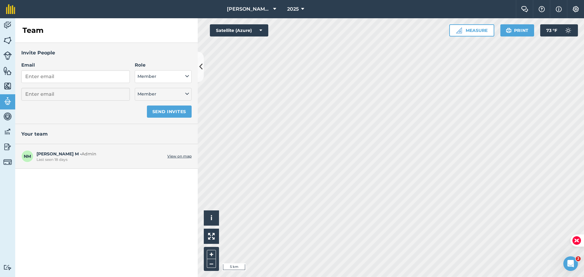
click at [82, 153] on span "Admin" at bounding box center [89, 153] width 15 height 5
click at [176, 154] on link "View on map" at bounding box center [179, 156] width 24 height 5
click at [6, 72] on img at bounding box center [7, 70] width 9 height 9
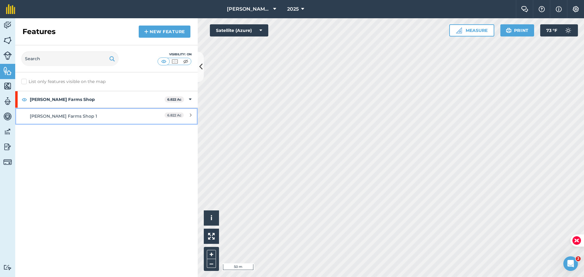
click at [37, 114] on div "[PERSON_NAME] Farms Shop 1" at bounding box center [84, 116] width 108 height 7
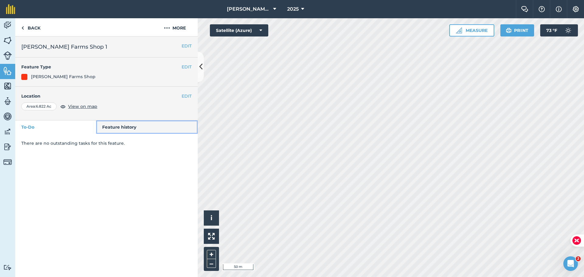
click at [124, 128] on link "Feature history" at bounding box center [147, 126] width 102 height 13
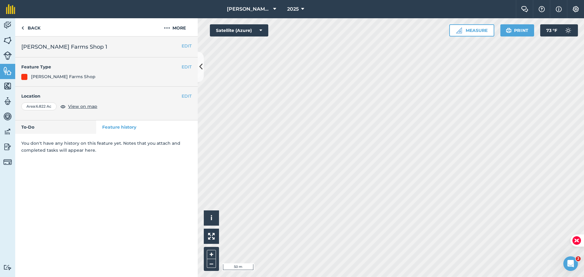
click at [61, 71] on div "EDIT Feature Type [PERSON_NAME] Farms Shop" at bounding box center [106, 71] width 183 height 29
click at [62, 76] on div "[PERSON_NAME] Farms Shop" at bounding box center [63, 76] width 64 height 7
click at [167, 29] on img at bounding box center [167, 27] width 6 height 7
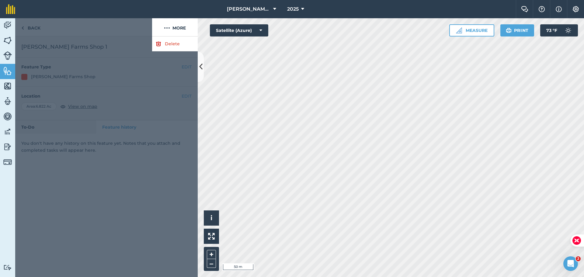
click at [16, 164] on div at bounding box center [106, 157] width 183 height 241
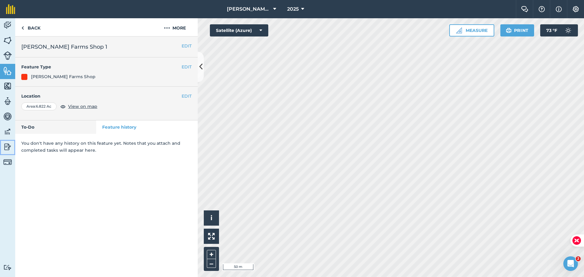
click at [7, 146] on img at bounding box center [7, 146] width 9 height 9
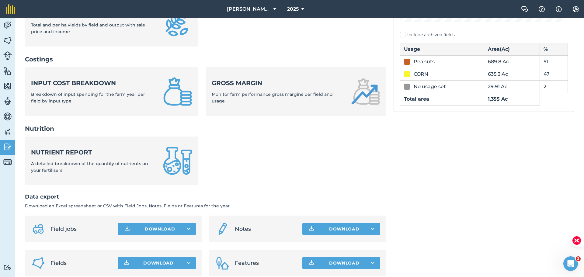
scroll to position [202, 0]
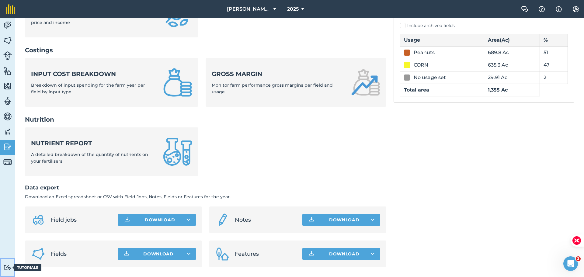
click at [8, 268] on img at bounding box center [7, 268] width 9 height 6
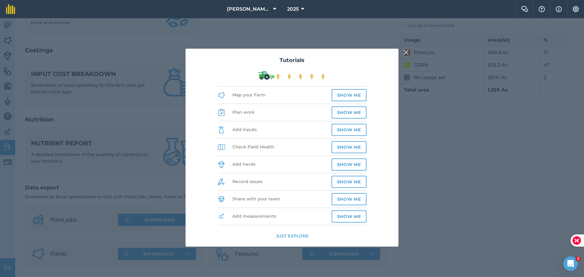
click at [280, 77] on img at bounding box center [292, 75] width 68 height 9
click at [339, 214] on button "Show me" at bounding box center [349, 216] width 35 height 12
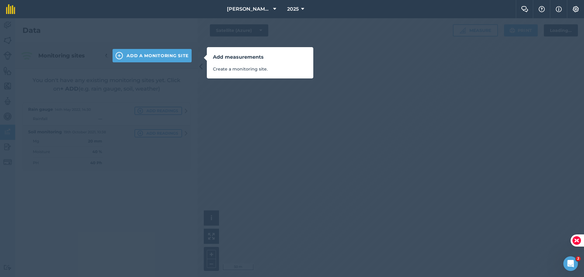
click at [280, 101] on div "Add measurements Create a monitoring site." at bounding box center [292, 138] width 584 height 277
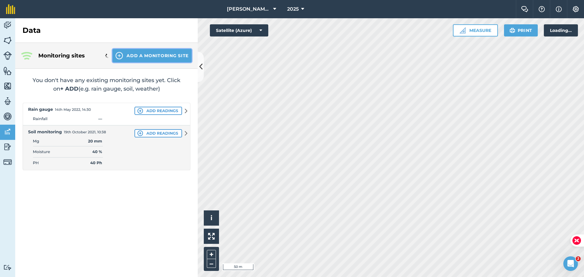
click at [177, 59] on button "Add a Monitoring Site" at bounding box center [152, 55] width 79 height 13
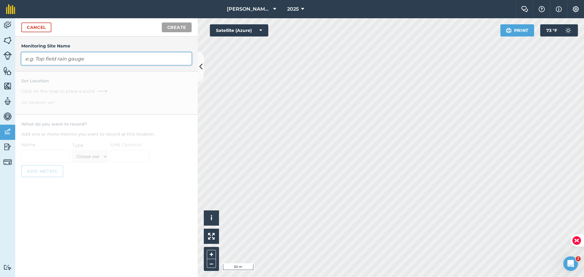
click at [113, 60] on input "text" at bounding box center [106, 58] width 170 height 13
